Goal: Complete application form

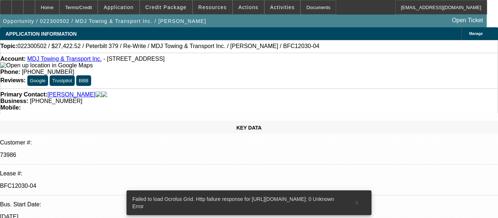
select select "0"
select select "2"
select select "0"
select select "4"
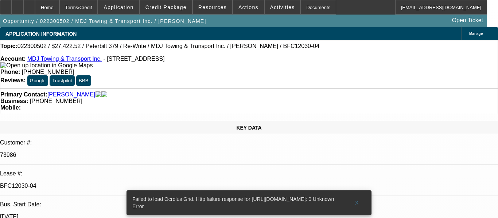
select select "0"
select select "2"
select select "0"
select select "6"
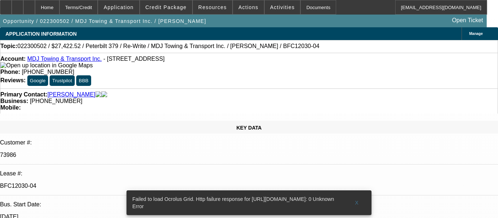
select select "0"
select select "2"
select select "0"
select select "6"
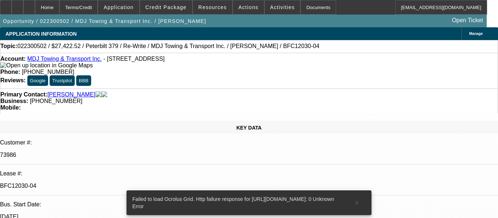
select select "0"
select select "2"
select select "0"
select select "6"
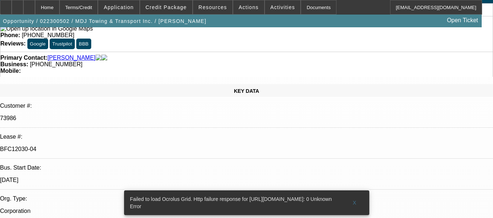
scroll to position [36, 0]
click at [354, 200] on span "X" at bounding box center [354, 203] width 4 height 6
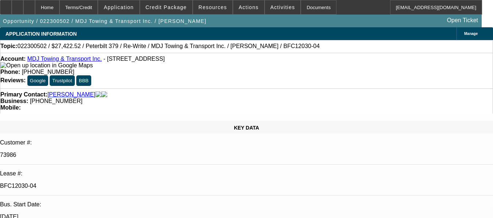
scroll to position [73, 0]
